Goal: Task Accomplishment & Management: Manage account settings

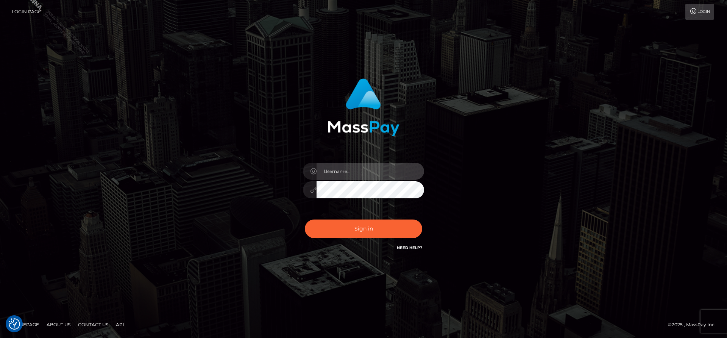
click at [393, 166] on input "text" at bounding box center [371, 171] width 108 height 17
type input "Marco.Spree"
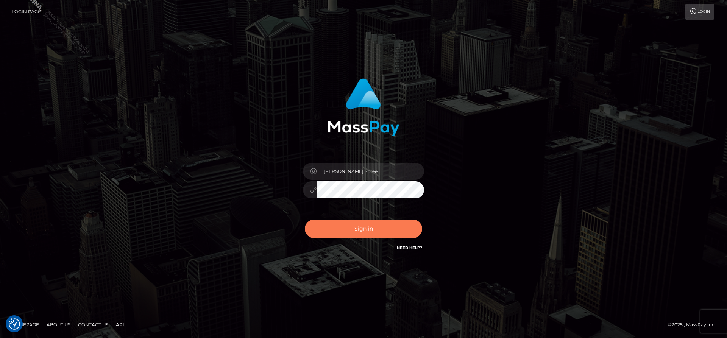
click at [389, 229] on button "Sign in" at bounding box center [363, 229] width 117 height 19
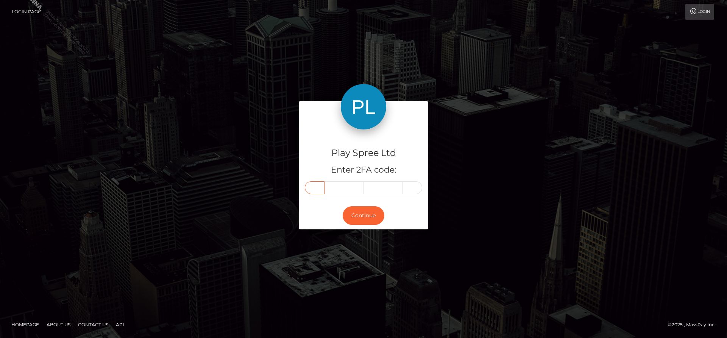
paste input "9"
type input "9"
type input "1"
type input "0"
type input "6"
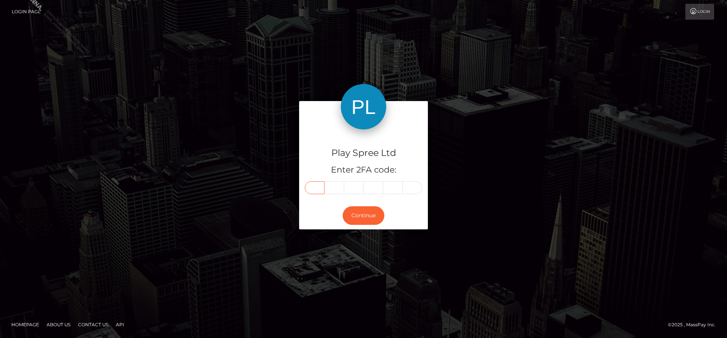
type input "5"
type input "4"
click at [367, 221] on button "Continue" at bounding box center [364, 215] width 42 height 19
